Goal: Information Seeking & Learning: Check status

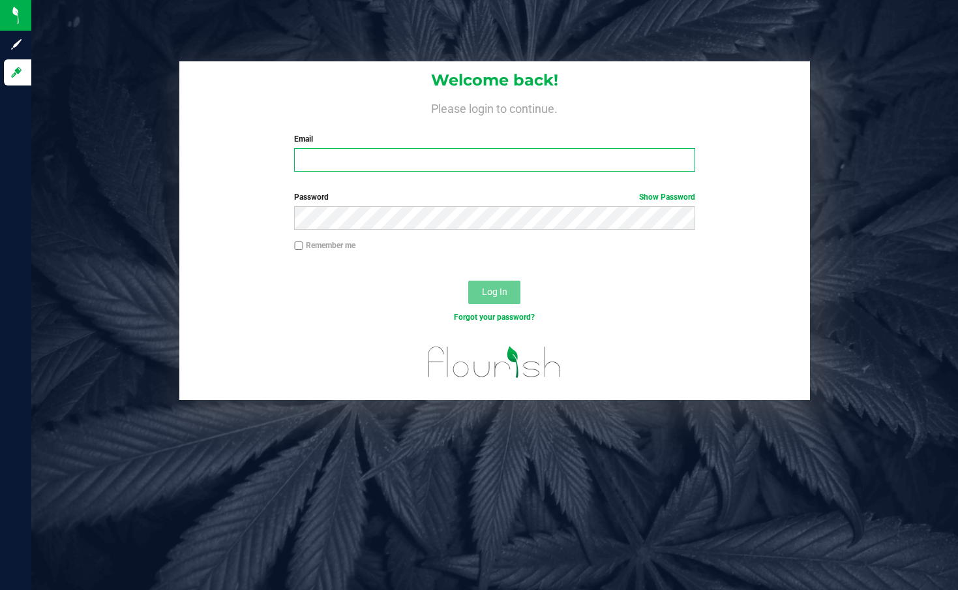
click at [357, 168] on input "Email" at bounding box center [494, 159] width 401 height 23
type input "[EMAIL_ADDRESS][DOMAIN_NAME]"
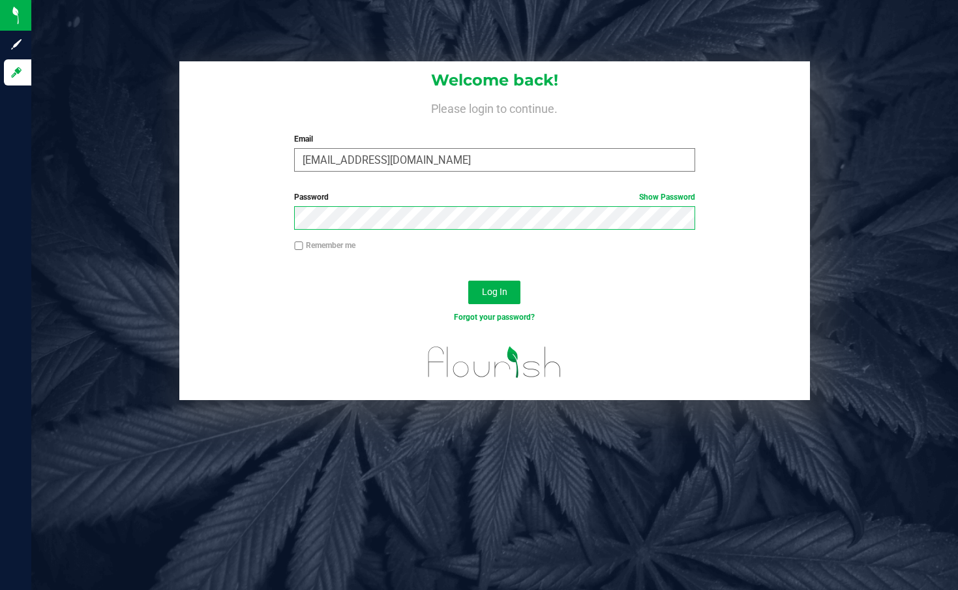
click at [468, 280] on button "Log In" at bounding box center [494, 291] width 52 height 23
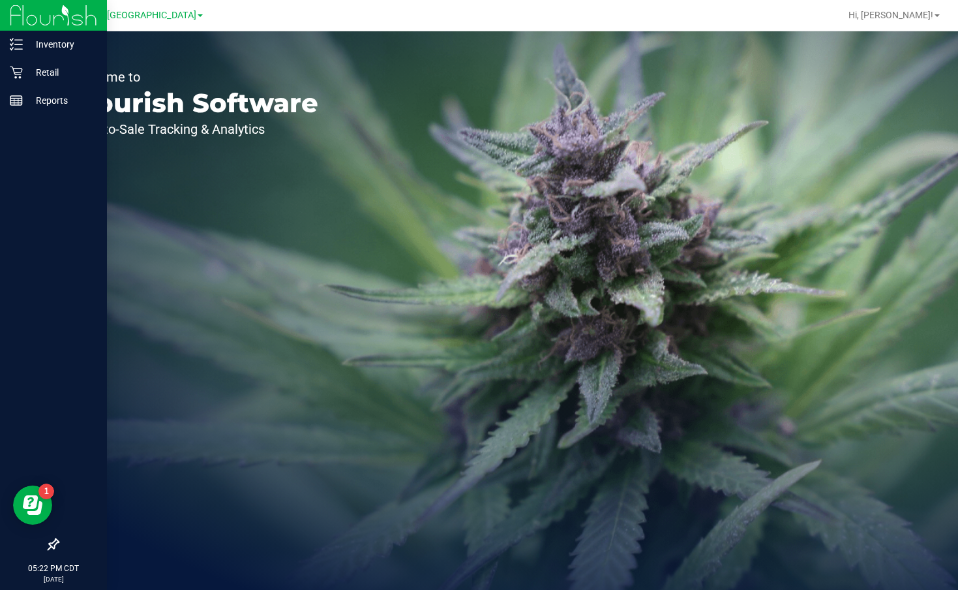
click at [18, 125] on div at bounding box center [53, 323] width 107 height 416
click at [50, 102] on p "Reports" at bounding box center [62, 101] width 78 height 16
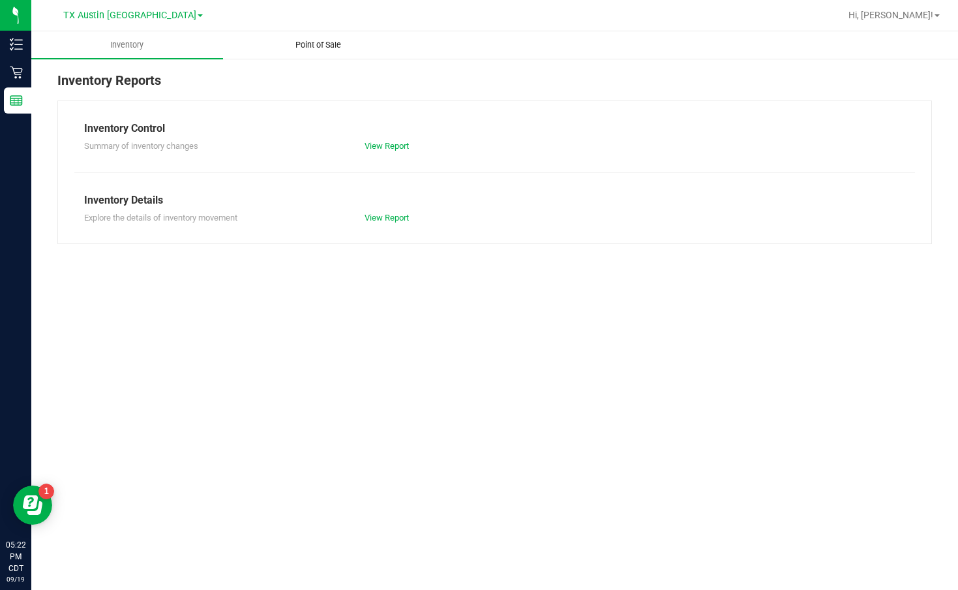
click at [340, 52] on uib-tab-heading "Point of Sale" at bounding box center [319, 45] width 190 height 26
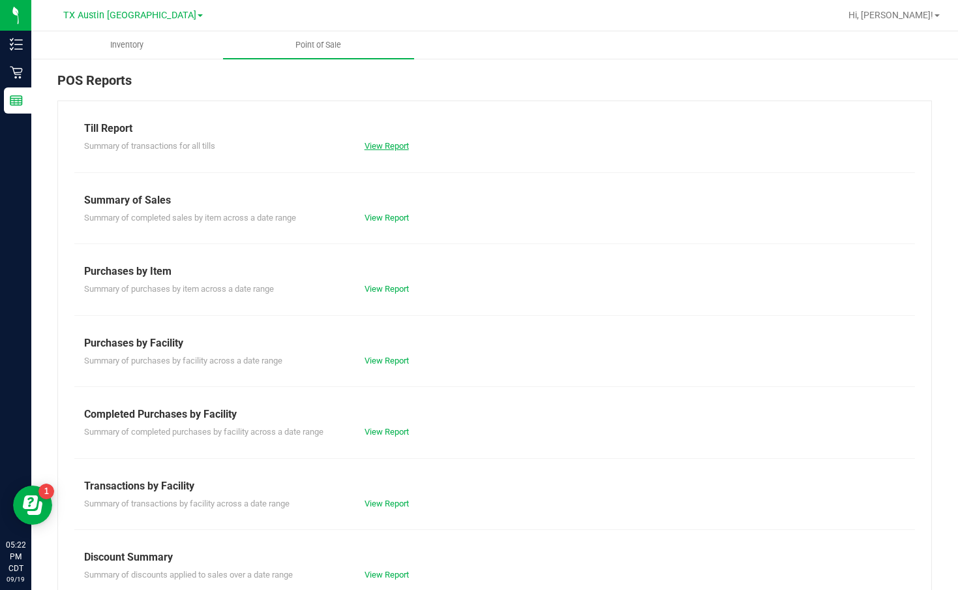
click at [394, 147] on link "View Report" at bounding box center [387, 146] width 44 height 10
